Goal: Transaction & Acquisition: Purchase product/service

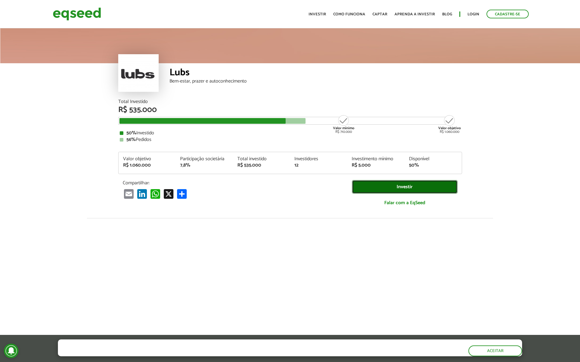
click at [411, 188] on link "Investir" at bounding box center [405, 187] width 106 height 14
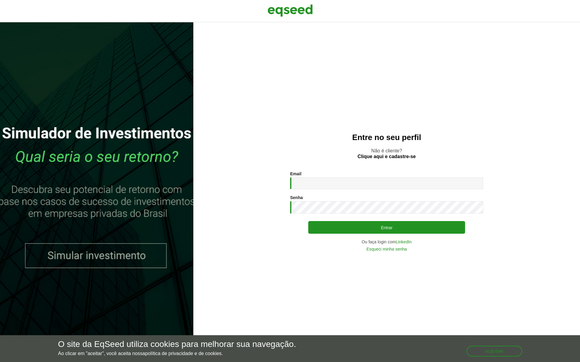
click at [323, 119] on div "Entre no seu perfil Não é cliente? Clique aqui e cadastre-se Email * Digite seu…" at bounding box center [386, 192] width 387 height 340
click at [406, 243] on link "LinkedIn" at bounding box center [404, 242] width 16 height 4
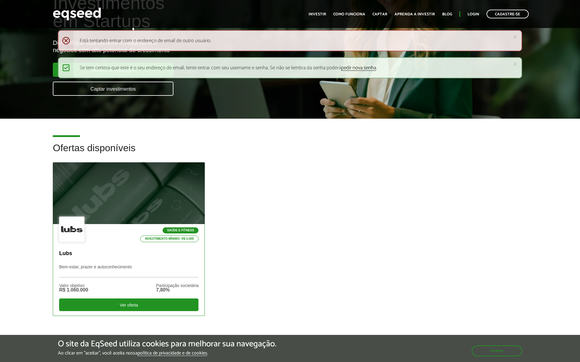
scroll to position [56, 0]
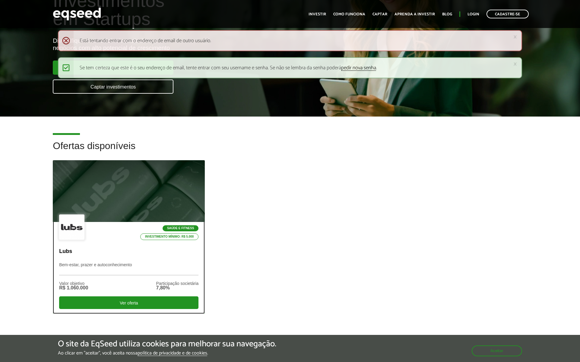
click at [115, 200] on div at bounding box center [129, 191] width 182 height 74
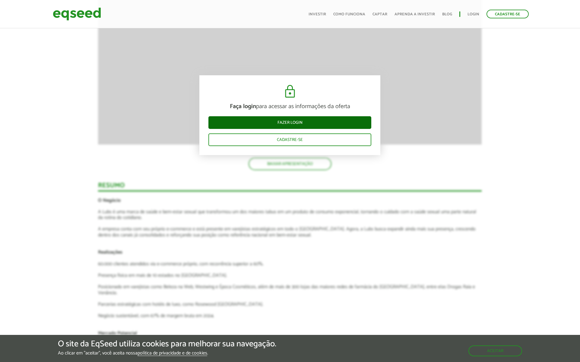
scroll to position [618, 0]
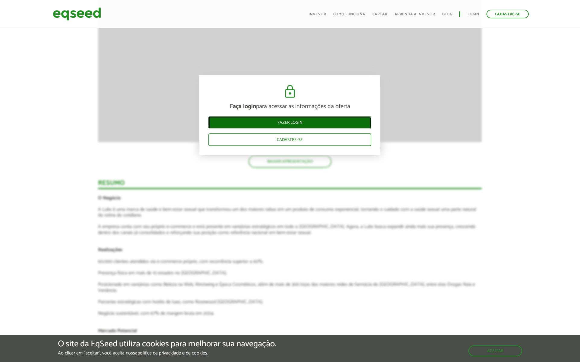
click at [275, 121] on link "Fazer login" at bounding box center [289, 122] width 163 height 13
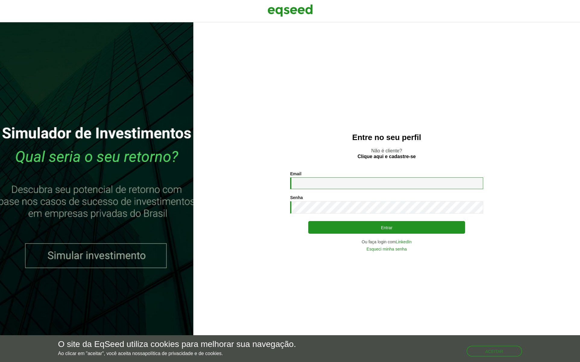
type input "**********"
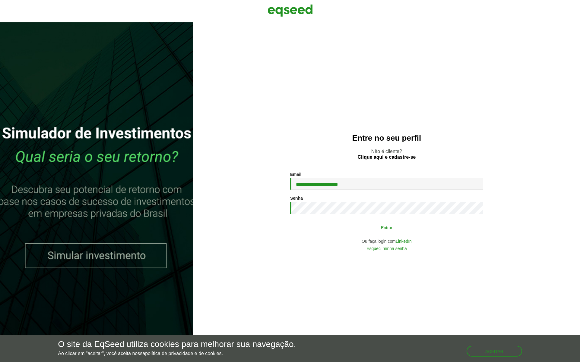
click at [419, 226] on button "Entrar" at bounding box center [386, 227] width 157 height 11
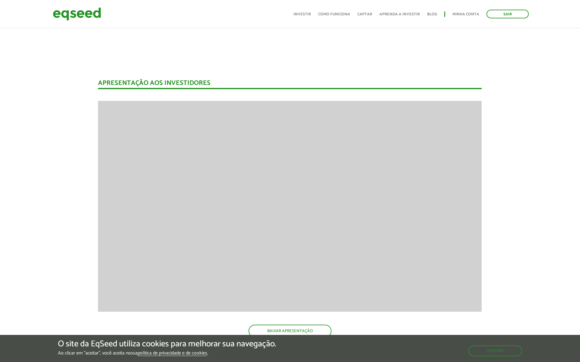
scroll to position [347, 0]
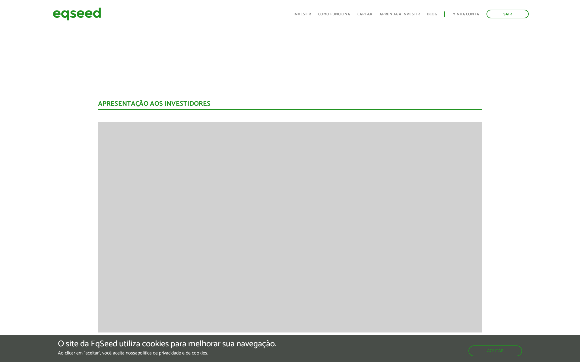
drag, startPoint x: 33, startPoint y: 73, endPoint x: 42, endPoint y: 76, distance: 10.0
